Goal: Task Accomplishment & Management: Use online tool/utility

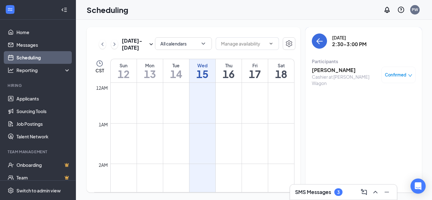
scroll to position [311, 0]
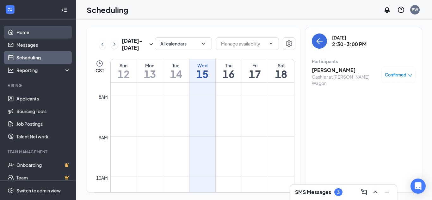
click at [23, 33] on link "Home" at bounding box center [43, 32] width 54 height 13
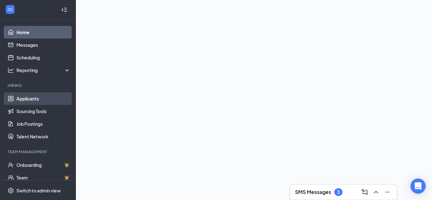
click at [30, 99] on link "Applicants" at bounding box center [43, 98] width 54 height 13
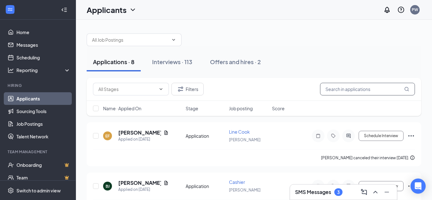
click at [339, 89] on input "text" at bounding box center [367, 89] width 95 height 13
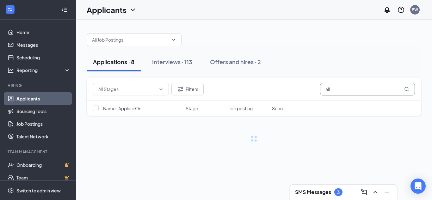
type input "all"
click at [120, 64] on div "Applications · 8" at bounding box center [113, 62] width 41 height 8
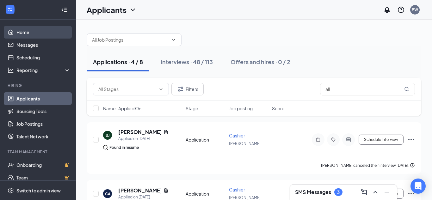
click at [21, 33] on link "Home" at bounding box center [43, 32] width 54 height 13
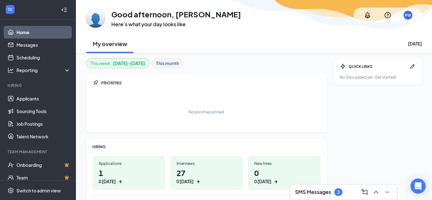
click at [183, 172] on h1 "27 0 today" at bounding box center [207, 176] width 60 height 17
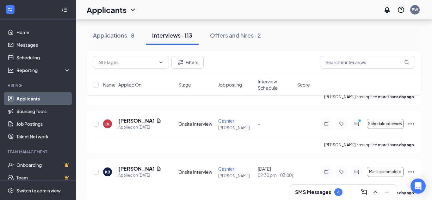
scroll to position [494, 0]
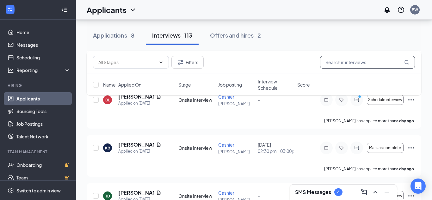
click at [362, 63] on input "text" at bounding box center [367, 62] width 95 height 13
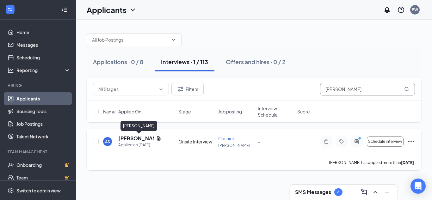
type input "adriana"
click at [124, 139] on h5 "Adriana Suarez" at bounding box center [135, 138] width 35 height 7
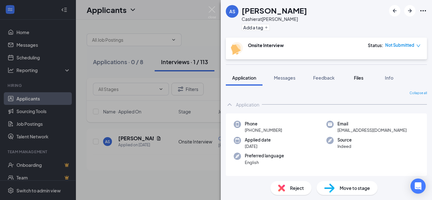
click at [356, 78] on span "Files" at bounding box center [358, 78] width 9 height 6
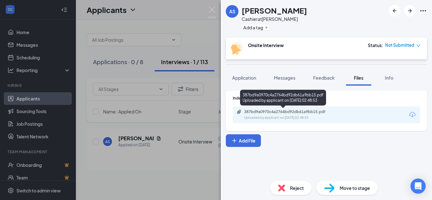
click at [306, 113] on div "387bd9a0970c4a2764bd92db61a9bb15.pdf" at bounding box center [288, 112] width 89 height 5
